Goal: Task Accomplishment & Management: Manage account settings

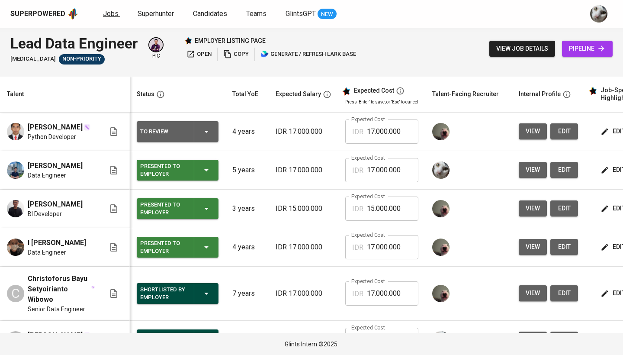
scroll to position [74, 0]
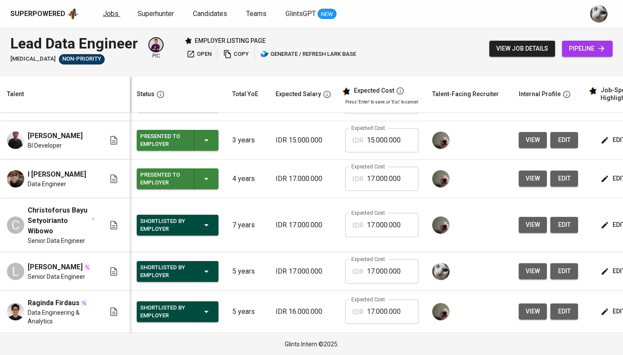
click at [110, 15] on span "Jobs" at bounding box center [111, 14] width 16 height 8
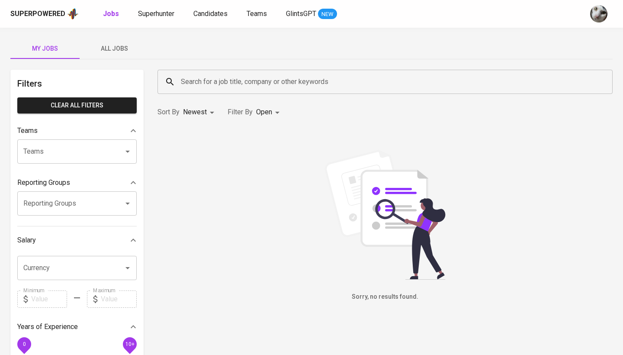
click at [127, 49] on span "All Jobs" at bounding box center [114, 48] width 59 height 11
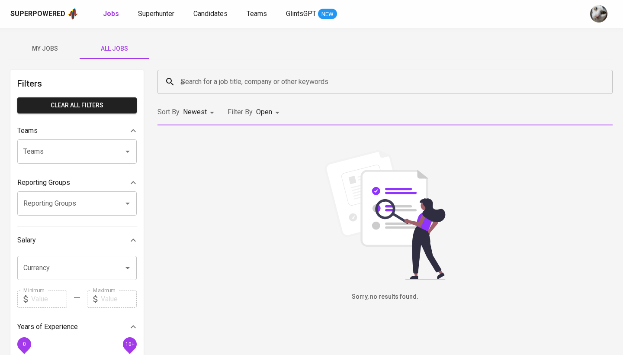
click at [227, 83] on input "a" at bounding box center [387, 82] width 417 height 16
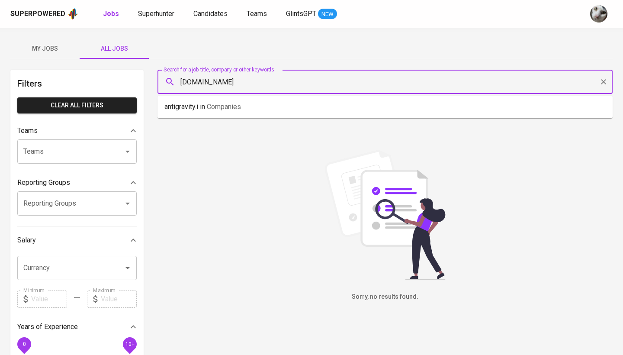
type input "[DOMAIN_NAME]"
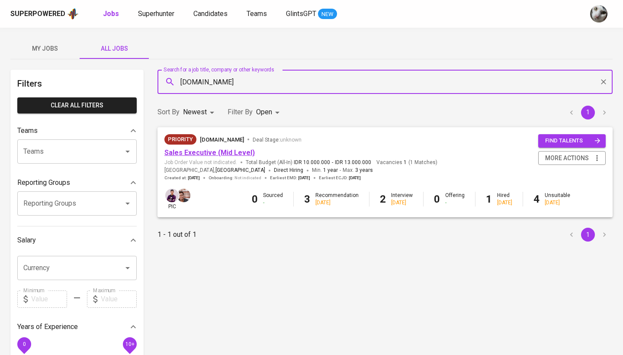
click at [218, 153] on link "Sales Executive (Mid Level)" at bounding box center [210, 153] width 90 height 8
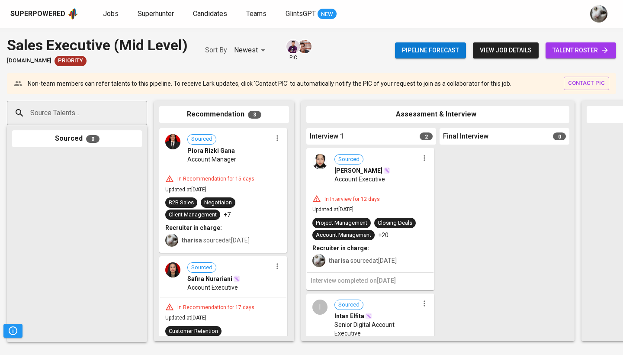
click at [564, 50] on span "talent roster" at bounding box center [581, 50] width 57 height 11
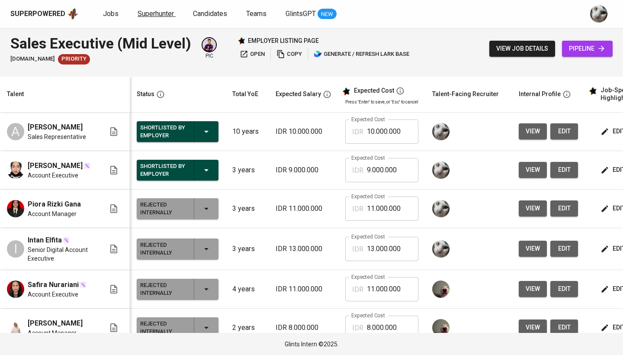
click at [157, 17] on span "Superhunter" at bounding box center [156, 14] width 36 height 8
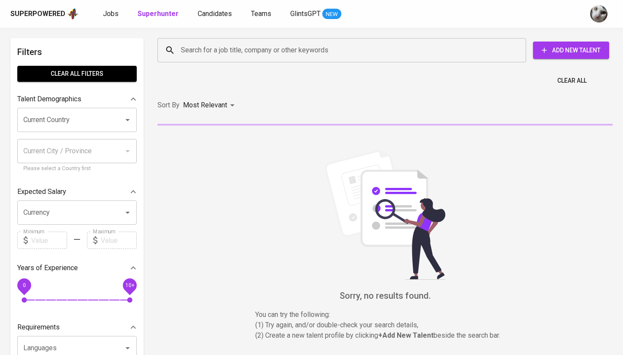
click at [192, 48] on input "Search for a job title, company or other keywords" at bounding box center [344, 50] width 331 height 16
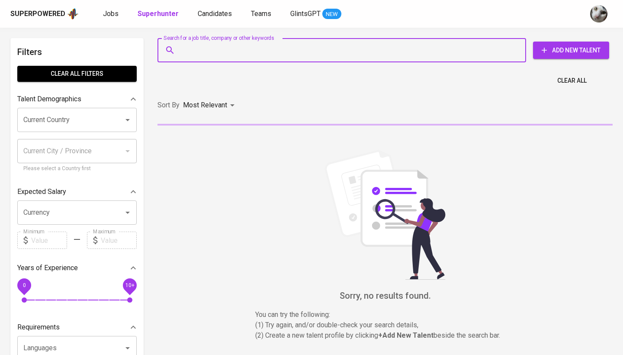
paste input "tasharachmanto14@gmail.com"
type input "tasharachmanto14@gmail.com"
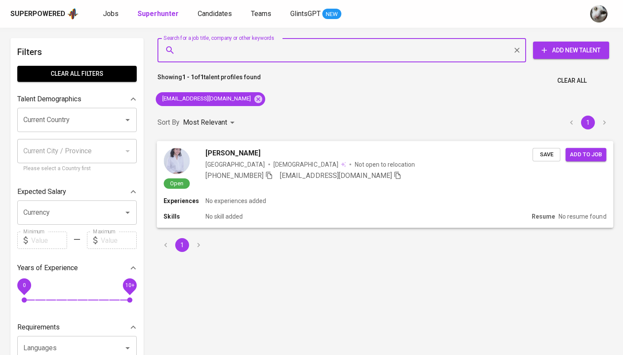
click at [552, 155] on span "Save" at bounding box center [546, 154] width 19 height 10
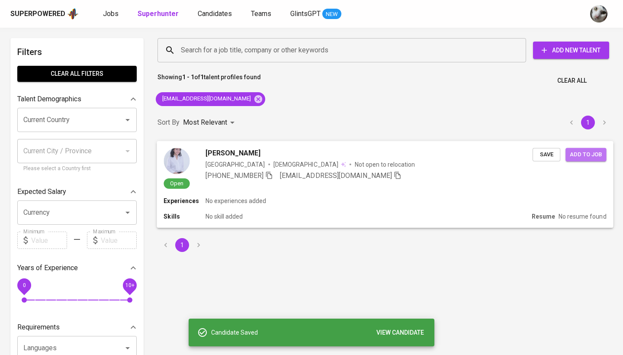
click at [584, 154] on span "Add to job" at bounding box center [586, 154] width 32 height 10
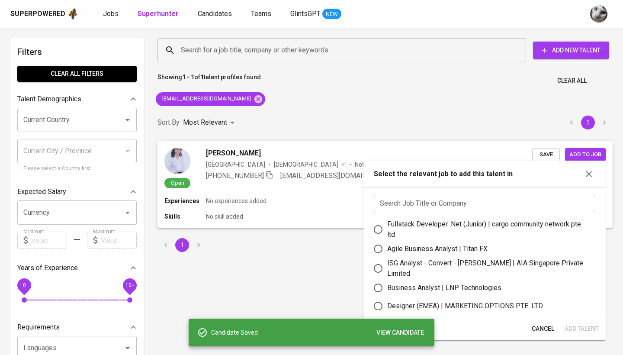
click at [432, 207] on input "text" at bounding box center [485, 203] width 222 height 17
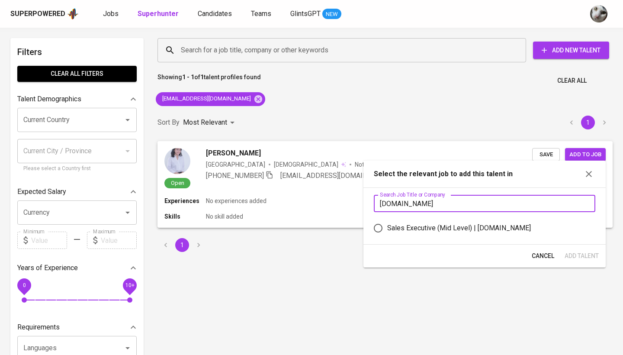
type input "[DOMAIN_NAME]"
click at [452, 225] on div "Sales Executive (Mid Level) | Antigravity.id" at bounding box center [459, 228] width 144 height 10
click at [387, 225] on input "Sales Executive (Mid Level) | Antigravity.id" at bounding box center [378, 228] width 18 height 18
radio input "true"
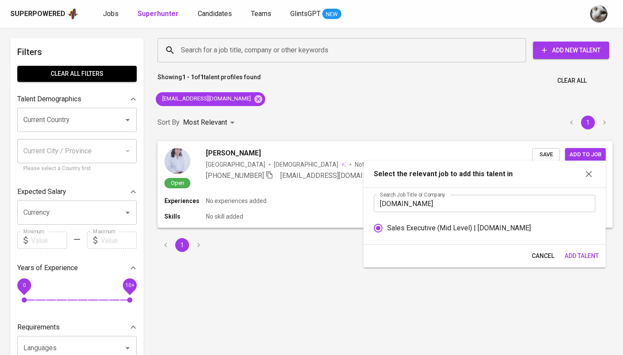
click at [581, 252] on span "Add Talent" at bounding box center [582, 256] width 34 height 11
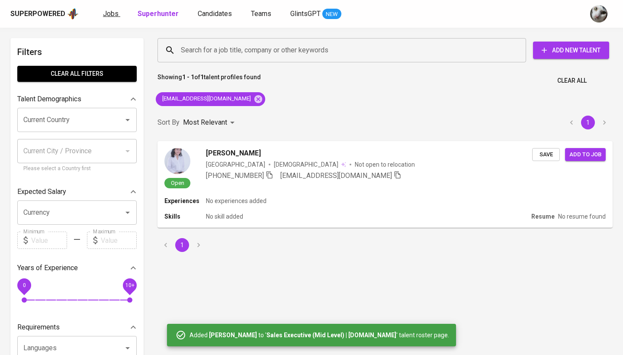
click at [114, 16] on span "Jobs" at bounding box center [111, 14] width 16 height 8
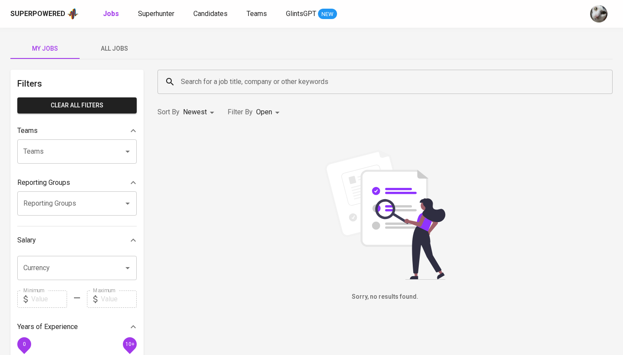
click at [102, 45] on span "All Jobs" at bounding box center [114, 48] width 59 height 11
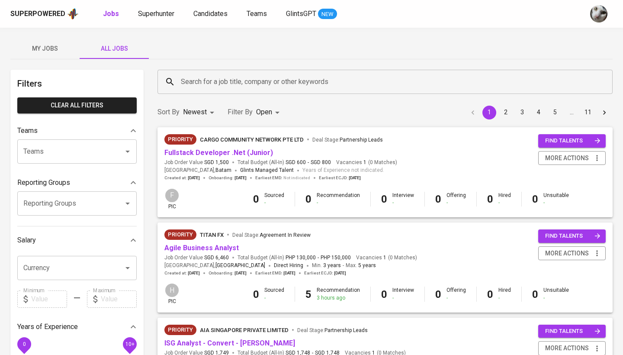
click at [200, 89] on input "Search for a job title, company or other keywords" at bounding box center [387, 82] width 417 height 16
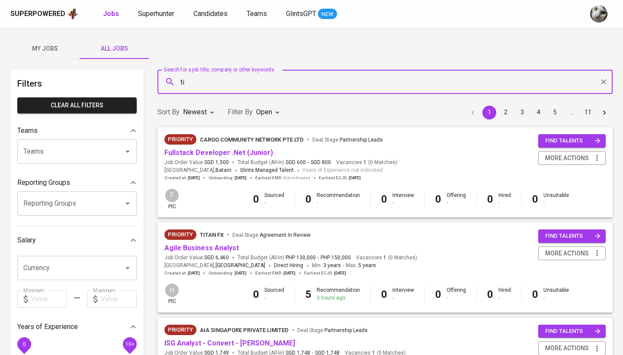
type input "t"
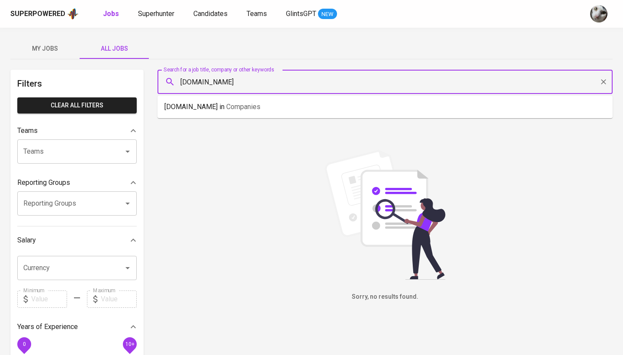
type input "[DOMAIN_NAME]"
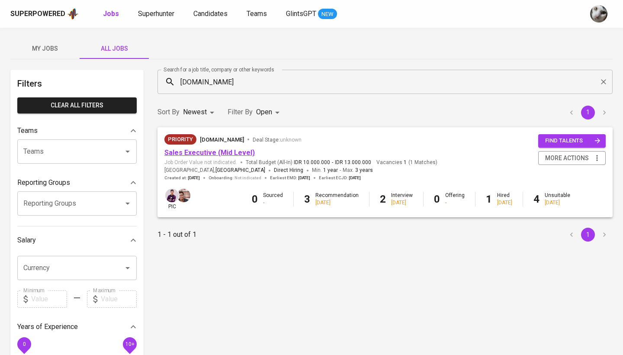
click at [237, 151] on link "Sales Executive (Mid Level)" at bounding box center [210, 153] width 90 height 8
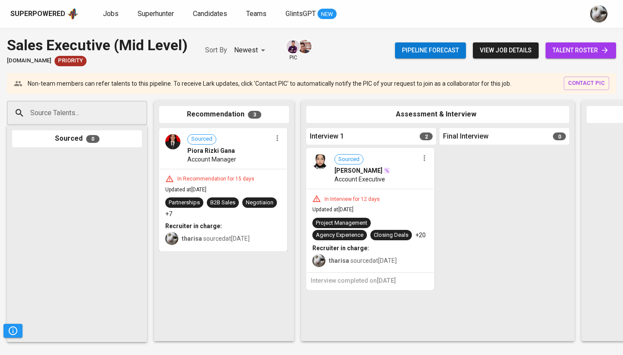
click at [571, 51] on span "talent roster" at bounding box center [581, 50] width 57 height 11
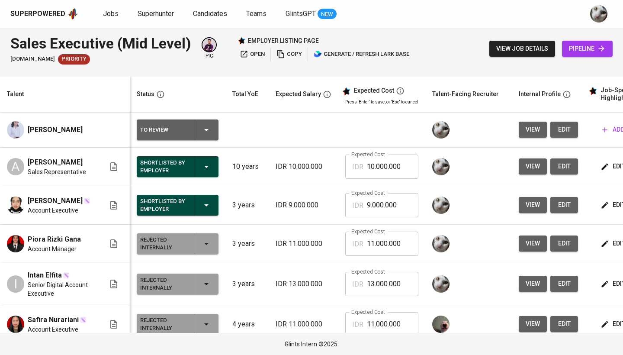
click at [559, 132] on span "edit" at bounding box center [565, 129] width 14 height 11
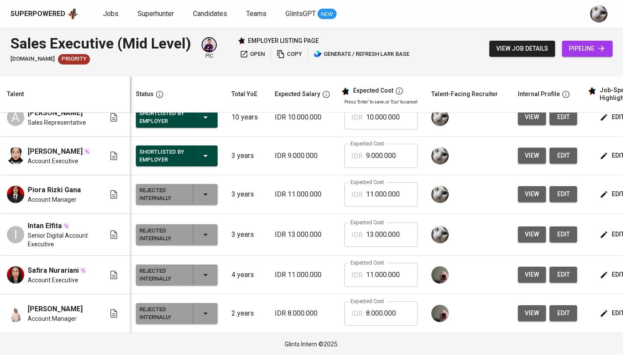
scroll to position [49, 1]
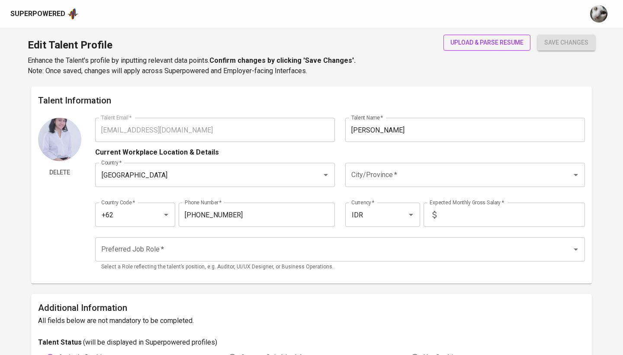
click at [497, 46] on span "upload & parse resume" at bounding box center [487, 42] width 73 height 11
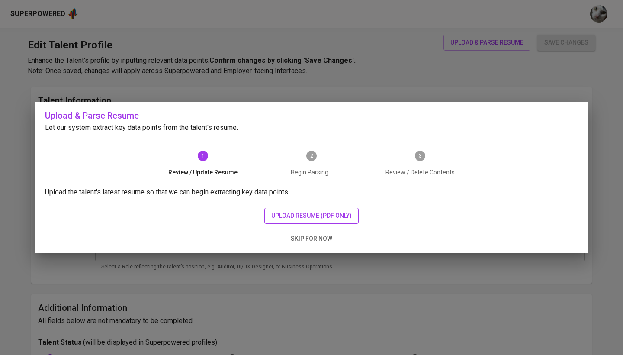
click at [284, 221] on span "upload resume (pdf only)" at bounding box center [311, 215] width 81 height 11
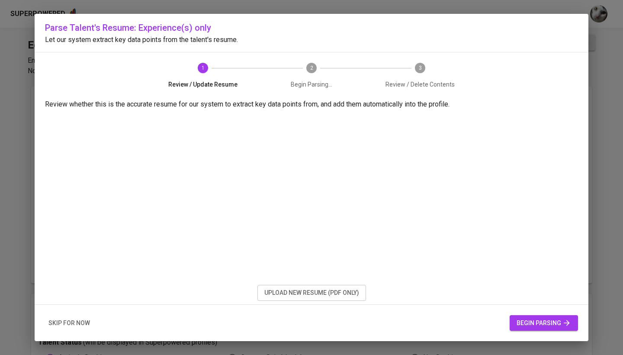
click at [528, 318] on span "begin parsing" at bounding box center [544, 323] width 55 height 11
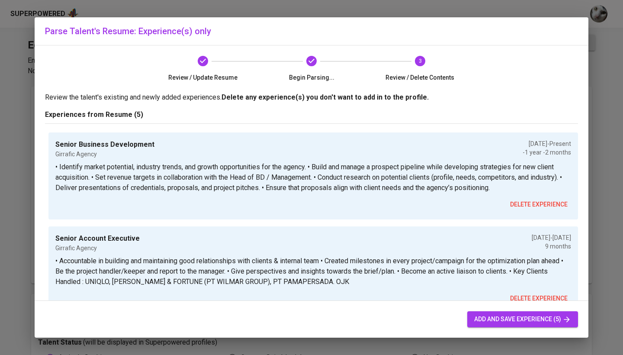
click at [492, 322] on span "add and save experience (5)" at bounding box center [523, 319] width 97 height 11
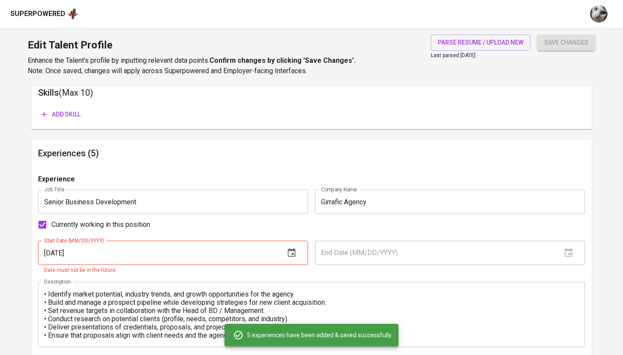
scroll to position [472, 0]
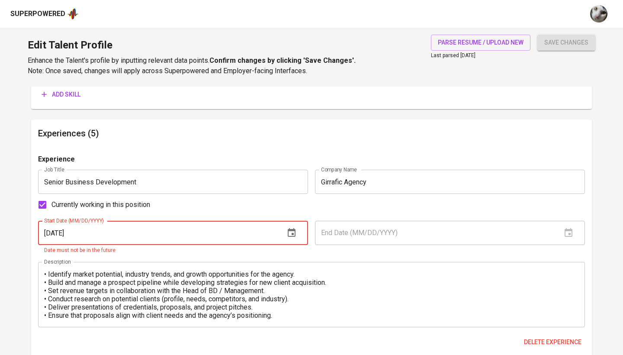
click at [87, 231] on input "11/01/2025" at bounding box center [158, 233] width 240 height 24
type input "11/01/2024"
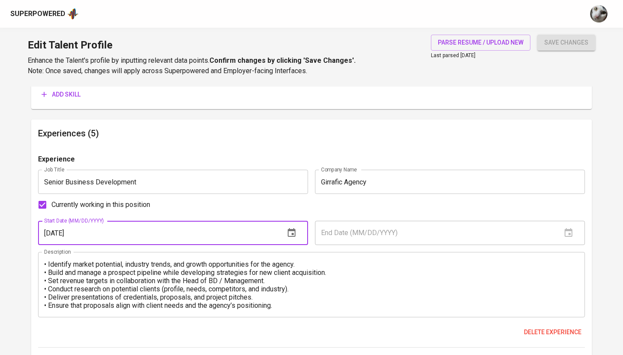
click at [567, 42] on button "save changes" at bounding box center [567, 43] width 58 height 16
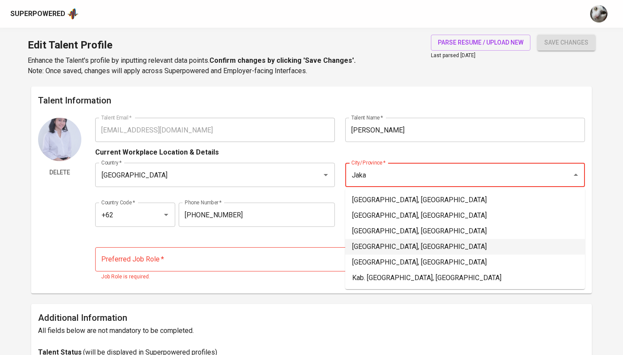
click at [386, 250] on li "Jakarta Pusat, DKI Jakarta" at bounding box center [466, 247] width 240 height 16
type input "Jakarta Pusat, DKI Jakarta"
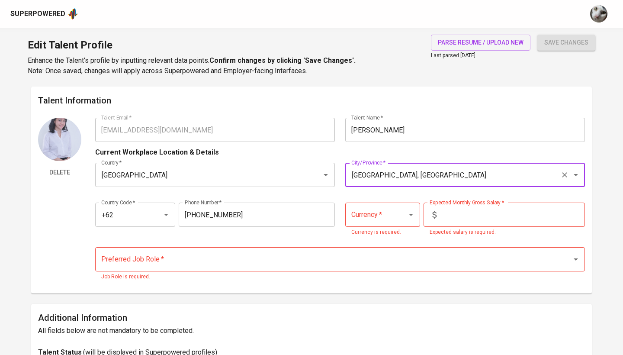
click at [381, 209] on input "Currency   *" at bounding box center [370, 215] width 43 height 16
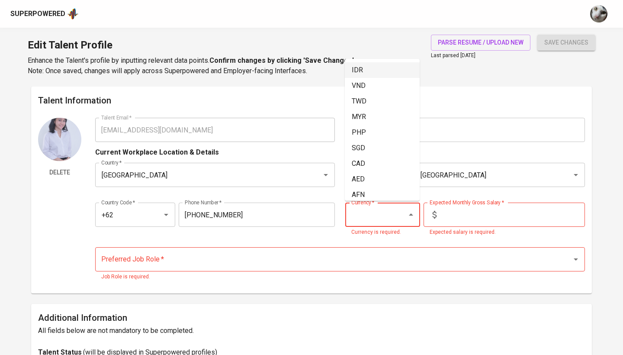
click at [384, 71] on li "IDR" at bounding box center [382, 70] width 75 height 16
type input "IDR"
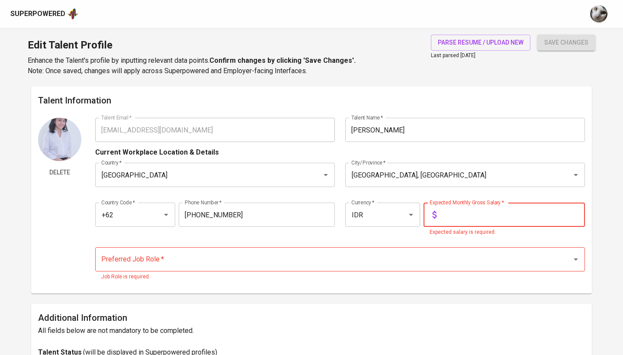
click at [461, 215] on input "text" at bounding box center [512, 215] width 145 height 24
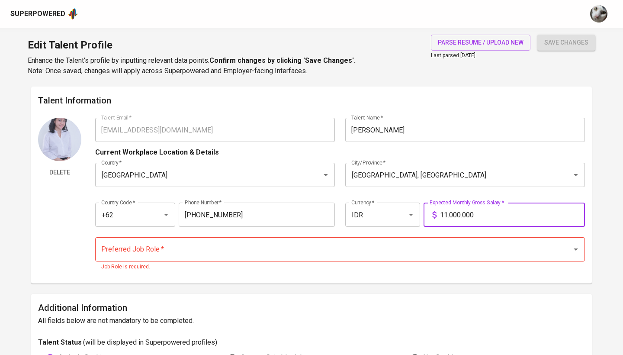
click at [447, 215] on input "11.000.000" at bounding box center [512, 215] width 145 height 24
type input "11.000.000"
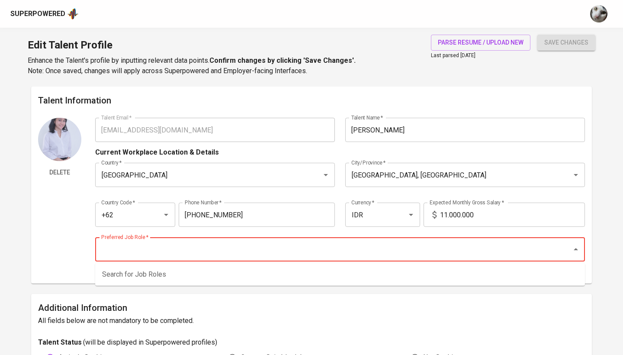
click at [425, 246] on input "Preferred Job Role   *" at bounding box center [328, 249] width 458 height 16
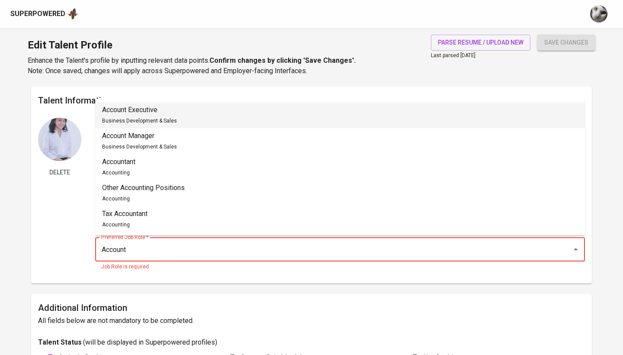
click at [393, 125] on li "Account Executive Business Development & Sales" at bounding box center [340, 115] width 490 height 26
type input "Account Executive"
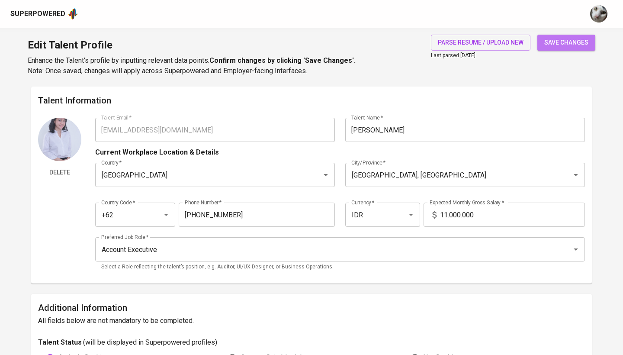
click at [573, 43] on span "save changes" at bounding box center [567, 42] width 44 height 11
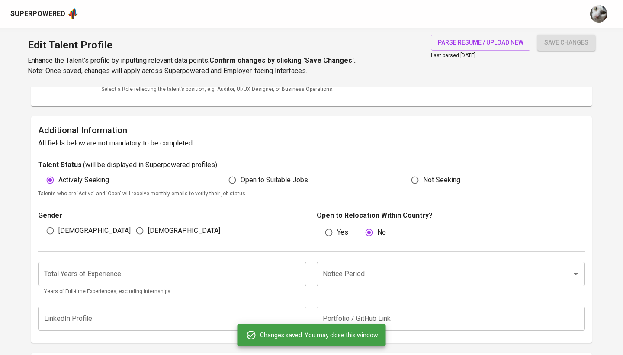
scroll to position [219, 0]
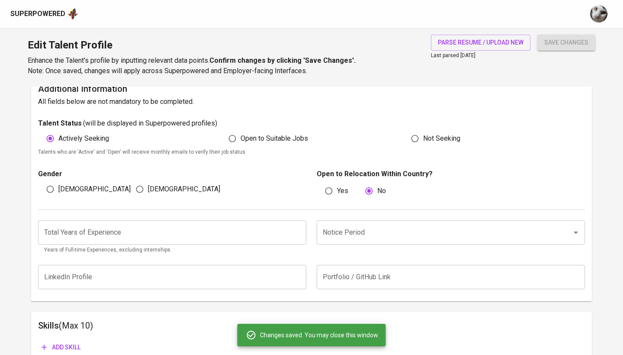
click at [160, 187] on span "Female" at bounding box center [184, 189] width 72 height 10
click at [148, 187] on input "Female" at bounding box center [140, 189] width 16 height 16
radio input "true"
click at [203, 233] on input "number" at bounding box center [172, 232] width 268 height 24
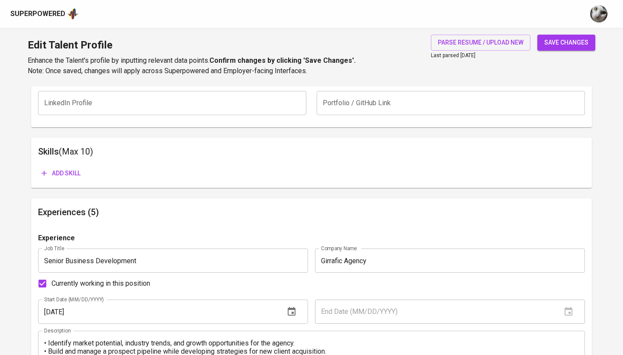
scroll to position [393, 0]
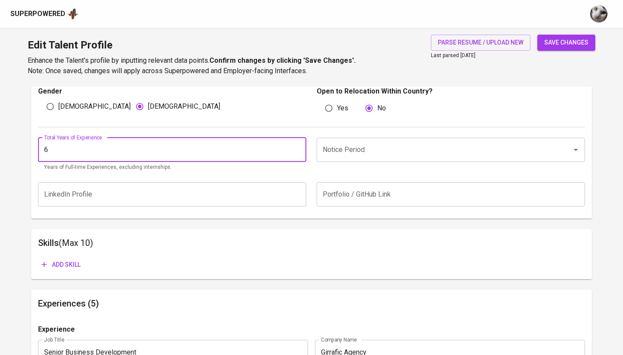
type input "7"
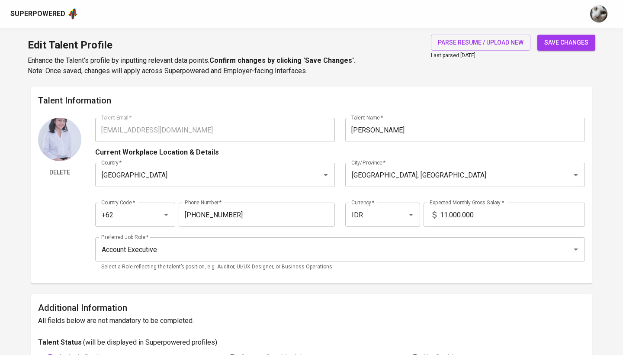
scroll to position [0, 0]
click at [410, 215] on icon "Open" at bounding box center [411, 215] width 4 height 2
type input "6"
click at [462, 220] on input "11.000.000" at bounding box center [512, 215] width 145 height 24
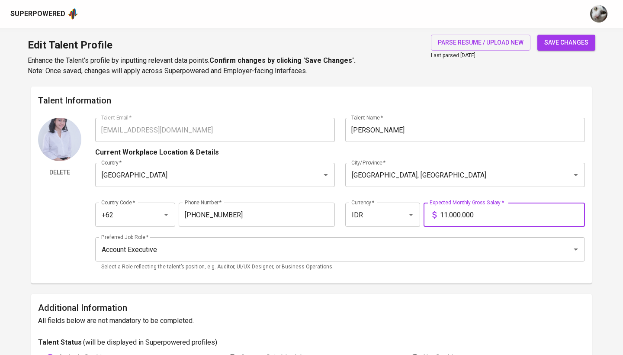
click at [447, 216] on input "11.000.000" at bounding box center [512, 215] width 145 height 24
type input "12.000.000"
click at [567, 42] on button "save changes" at bounding box center [567, 43] width 58 height 16
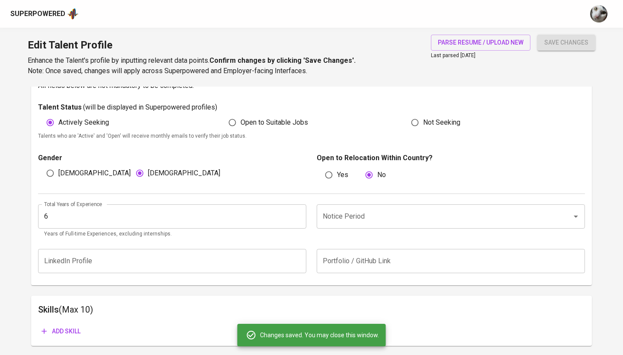
scroll to position [241, 0]
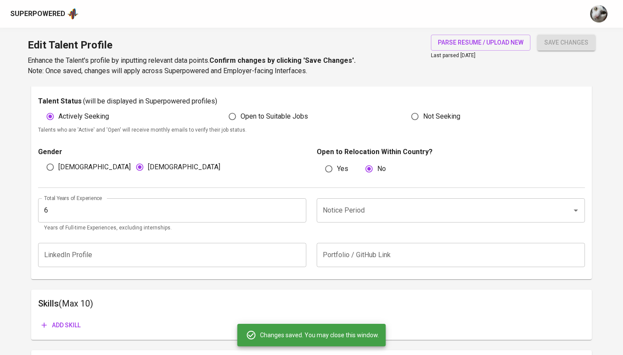
click at [366, 209] on input "Notice Period" at bounding box center [439, 210] width 236 height 16
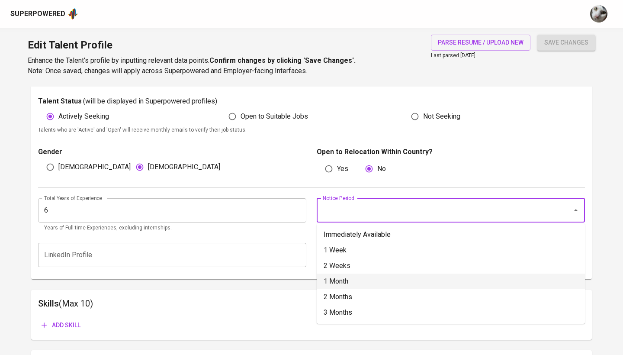
click at [354, 280] on li "1 Month" at bounding box center [451, 282] width 268 height 16
type input "1 Month"
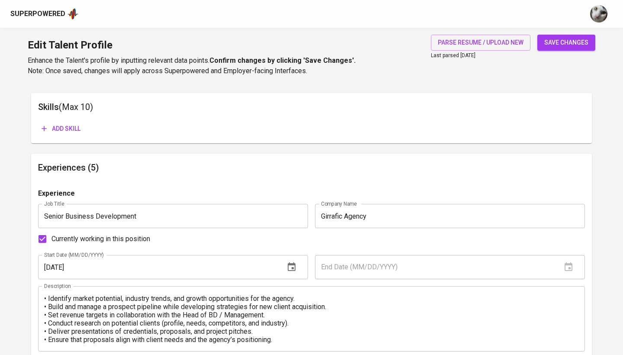
scroll to position [402, 0]
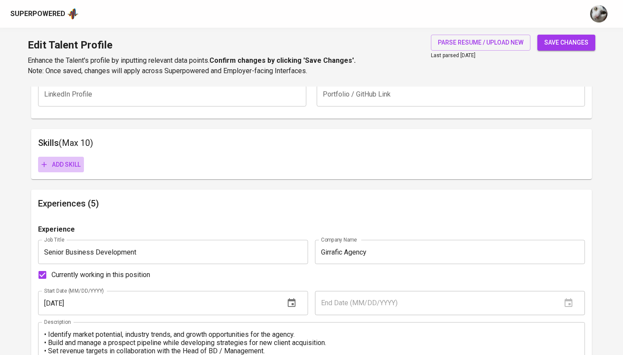
click at [61, 165] on span "Add skill" at bounding box center [61, 164] width 39 height 11
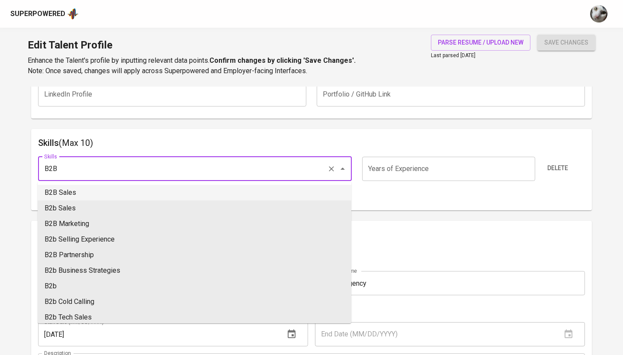
click at [90, 196] on li "B2B Sales" at bounding box center [195, 193] width 314 height 16
type input "B2B Sales"
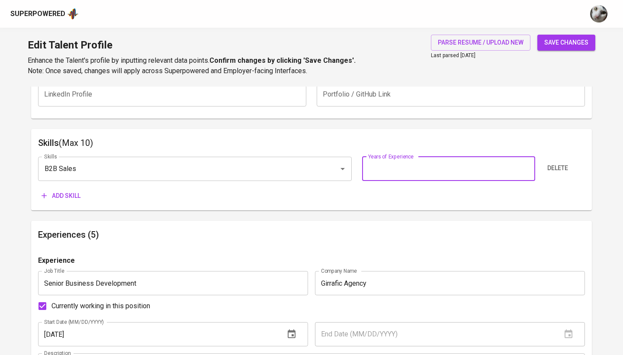
click at [402, 174] on input "number" at bounding box center [448, 169] width 173 height 24
